Goal: Task Accomplishment & Management: Manage account settings

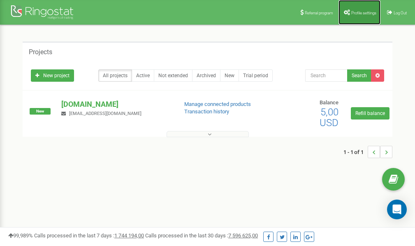
click at [350, 9] on link "Profile settings" at bounding box center [359, 12] width 42 height 25
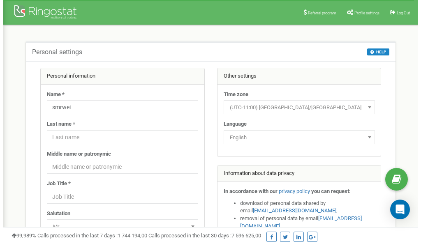
scroll to position [41, 0]
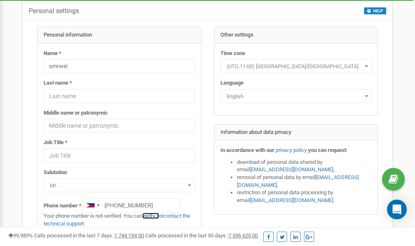
click at [154, 216] on link "verify it" at bounding box center [150, 216] width 17 height 6
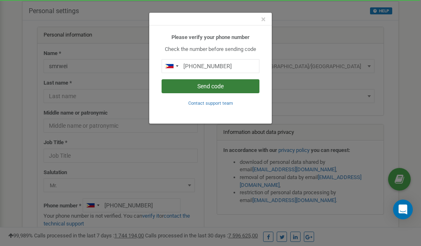
click at [230, 86] on button "Send code" at bounding box center [211, 86] width 98 height 14
